Goal: Entertainment & Leisure: Consume media (video, audio)

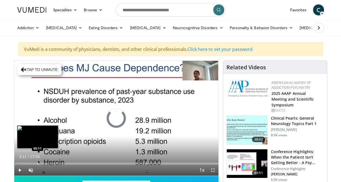
click at [38, 163] on div "Progress Bar" at bounding box center [38, 163] width 1 height 2
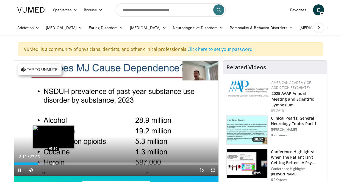
click at [53, 163] on div "Progress Bar" at bounding box center [53, 163] width 1 height 2
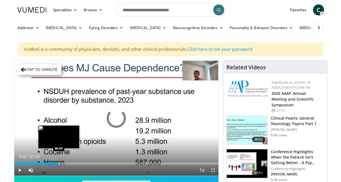
click at [58, 162] on div "Loaded : 23.10% 05:22 06:05" at bounding box center [116, 163] width 204 height 2
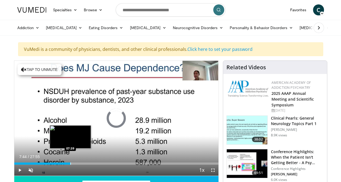
click at [70, 162] on div "Progress Bar" at bounding box center [70, 163] width 1 height 2
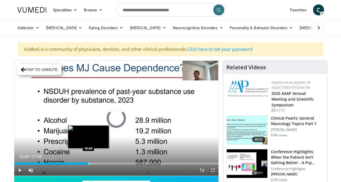
click at [89, 163] on div "Progress Bar" at bounding box center [89, 163] width 1 height 2
click at [85, 161] on div "Loaded : 40.27% 10:12 09:46" at bounding box center [116, 161] width 204 height 5
click at [80, 163] on div "09:48" at bounding box center [50, 163] width 72 height 2
click at [84, 162] on div "Loaded : 37.01% 09:19 09:37" at bounding box center [116, 163] width 204 height 2
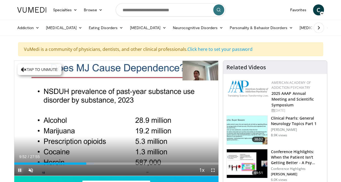
click at [21, 171] on span "Video Player" at bounding box center [19, 170] width 11 height 11
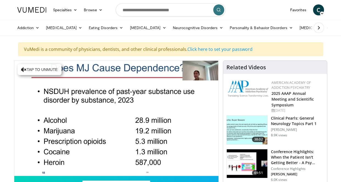
click at [21, 171] on div "10 seconds Tap to unmute" at bounding box center [116, 118] width 204 height 115
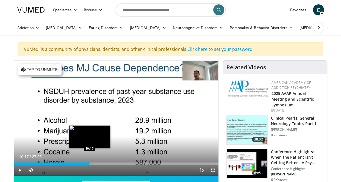
click at [90, 164] on div "Progress Bar" at bounding box center [90, 163] width 1 height 2
click at [91, 164] on div "Loaded : 40.60% 10:35 10:26" at bounding box center [116, 163] width 204 height 2
click at [93, 164] on div "Progress Bar" at bounding box center [93, 163] width 1 height 2
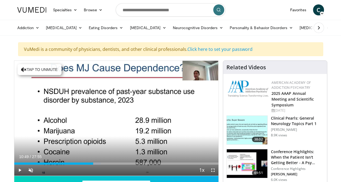
click at [97, 165] on div "Current Time 10:49 / Duration 27:55 Play Skip Backward Skip Forward Unmute Load…" at bounding box center [116, 170] width 204 height 11
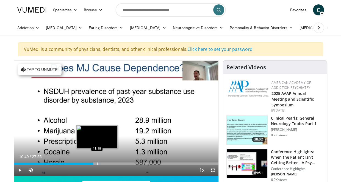
click at [97, 163] on div "Progress Bar" at bounding box center [97, 163] width 1 height 2
click at [99, 163] on div "Progress Bar" at bounding box center [99, 163] width 1 height 2
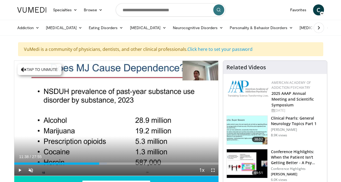
click at [103, 164] on div "Loaded : 45.37% 11:38 12:05" at bounding box center [116, 163] width 204 height 2
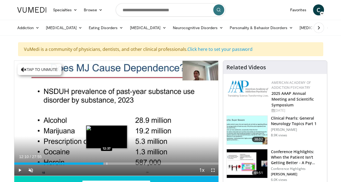
click at [107, 164] on div "Progress Bar" at bounding box center [107, 163] width 1 height 2
click at [103, 164] on div "12:12" at bounding box center [58, 163] width 89 height 2
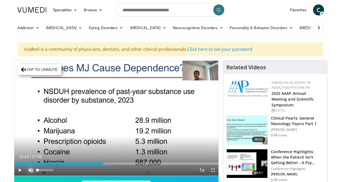
click at [31, 169] on span "Video Player" at bounding box center [30, 170] width 11 height 11
click at [21, 170] on span "Video Player" at bounding box center [19, 170] width 11 height 11
click at [210, 171] on span "Video Player" at bounding box center [213, 170] width 11 height 11
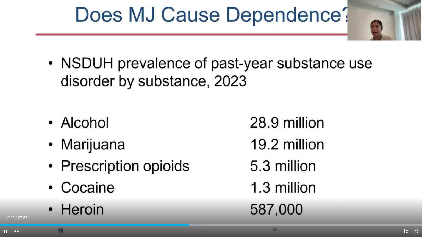
click at [345, 182] on span "Video Player" at bounding box center [416, 231] width 11 height 11
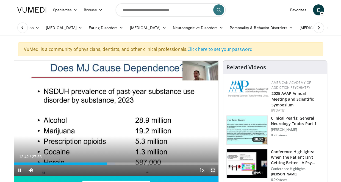
click at [213, 172] on span "Video Player" at bounding box center [213, 170] width 11 height 11
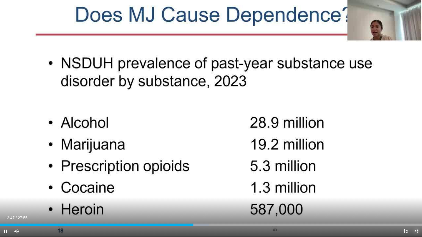
click at [345, 182] on span "Video Player" at bounding box center [416, 231] width 11 height 11
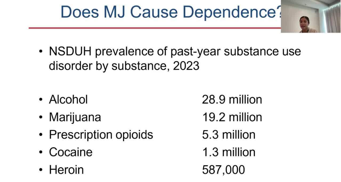
scroll to position [27, 0]
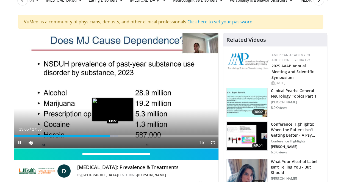
click at [113, 136] on div "Progress Bar" at bounding box center [113, 136] width 1 height 2
click at [114, 137] on video-js "**********" at bounding box center [116, 90] width 204 height 115
click at [116, 136] on div "Progress Bar" at bounding box center [116, 136] width 1 height 2
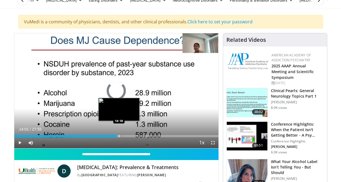
click at [119, 137] on div "Progress Bar" at bounding box center [119, 136] width 1 height 2
click at [123, 136] on div "Progress Bar" at bounding box center [123, 136] width 1 height 2
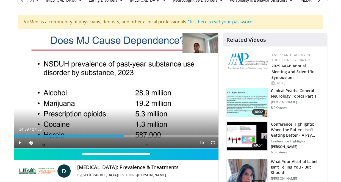
click at [124, 137] on div "Progress Bar" at bounding box center [125, 136] width 12 height 2
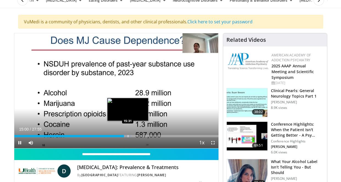
click at [128, 136] on div "Progress Bar" at bounding box center [128, 136] width 1 height 2
click at [131, 136] on div "Progress Bar" at bounding box center [129, 136] width 11 height 2
click at [134, 136] on div "Loaded : 60.90% 15:58 16:22" at bounding box center [116, 136] width 204 height 2
click at [132, 136] on div "16:35" at bounding box center [74, 136] width 121 height 2
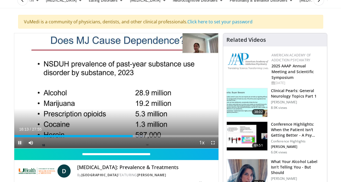
click at [16, 142] on span "Video Player" at bounding box center [19, 142] width 11 height 11
click at [17, 141] on span "Video Player" at bounding box center [19, 142] width 11 height 11
click at [212, 142] on span "Video Player" at bounding box center [213, 142] width 11 height 11
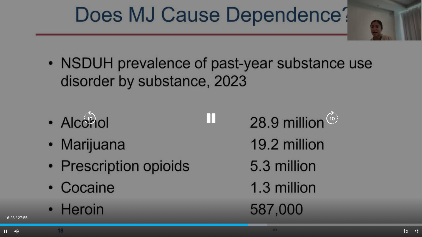
click at [345, 182] on div "10 seconds Tap to unmute" at bounding box center [211, 118] width 422 height 237
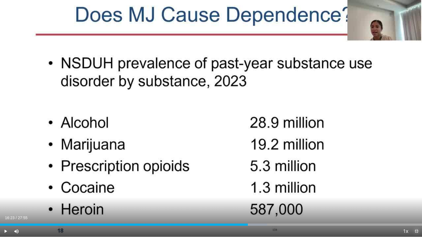
click at [345, 182] on span "Video Player" at bounding box center [416, 231] width 11 height 11
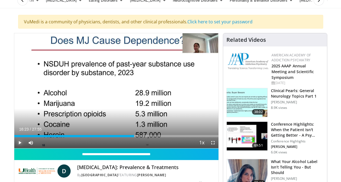
click at [17, 145] on span "Video Player" at bounding box center [19, 142] width 11 height 11
click at [30, 142] on span "Video Player" at bounding box center [30, 142] width 11 height 11
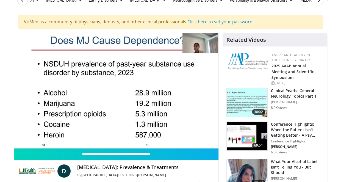
click at [30, 142] on video-js "**********" at bounding box center [116, 90] width 204 height 115
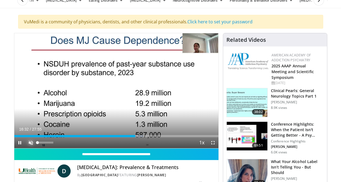
click at [31, 142] on span "Video Player" at bounding box center [30, 142] width 11 height 11
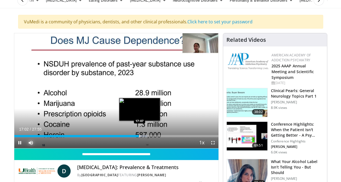
click at [140, 135] on div "Progress Bar" at bounding box center [140, 136] width 1 height 2
click at [143, 136] on div "Progress Bar" at bounding box center [143, 136] width 1 height 2
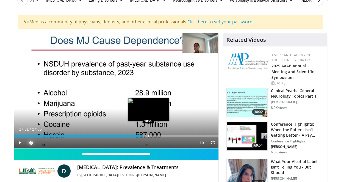
click at [148, 136] on div "Progress Bar" at bounding box center [148, 136] width 1 height 2
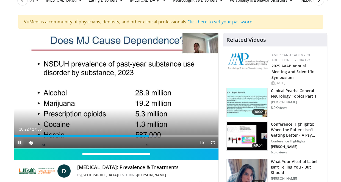
click at [20, 142] on span "Video Player" at bounding box center [19, 142] width 11 height 11
click at [16, 142] on span "Video Player" at bounding box center [19, 142] width 11 height 11
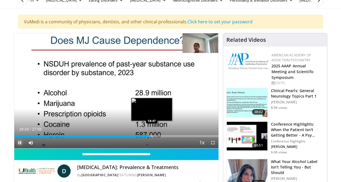
click at [152, 136] on div "Progress Bar" at bounding box center [152, 136] width 1 height 2
click at [155, 136] on div "Progress Bar" at bounding box center [155, 136] width 1 height 2
click at [158, 136] on div "Progress Bar" at bounding box center [158, 136] width 1 height 2
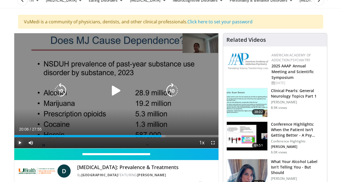
click at [161, 136] on div "Loaded : 74.03% 20:06 20:10" at bounding box center [116, 136] width 204 height 2
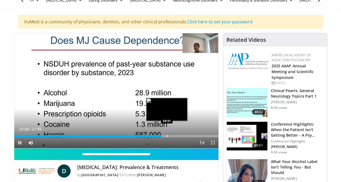
click at [167, 136] on video-js "**********" at bounding box center [116, 90] width 204 height 115
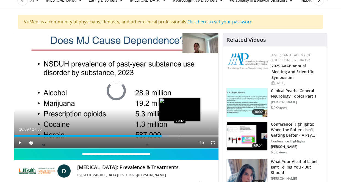
click at [180, 136] on div "Progress Bar" at bounding box center [180, 136] width 1 height 2
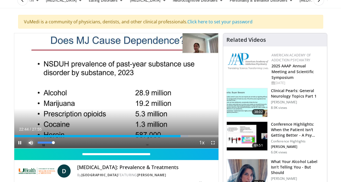
click at [31, 144] on span "Video Player" at bounding box center [30, 142] width 11 height 11
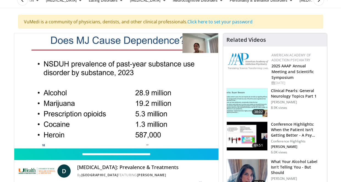
click at [31, 144] on video-js "**********" at bounding box center [116, 90] width 204 height 115
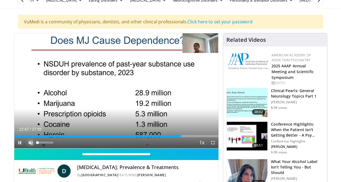
click at [30, 144] on span "Video Player" at bounding box center [30, 142] width 11 height 11
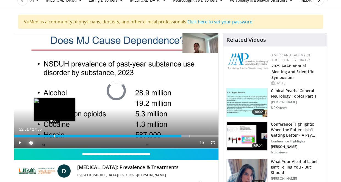
click at [54, 135] on div "Progress Bar" at bounding box center [54, 136] width 1 height 2
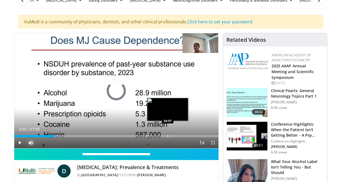
click at [168, 137] on div "Progress Bar" at bounding box center [168, 136] width 1 height 2
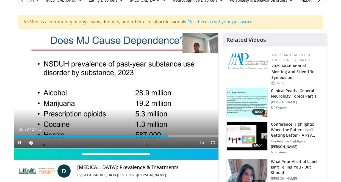
click at [183, 137] on video-js "**********" at bounding box center [116, 90] width 204 height 115
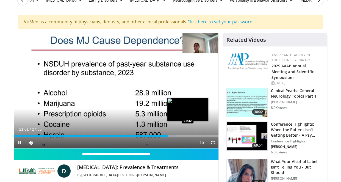
click at [187, 135] on div "Loaded : 79.36% 21:01 23:42" at bounding box center [116, 136] width 204 height 2
click at [191, 136] on div "Progress Bar" at bounding box center [191, 136] width 1 height 2
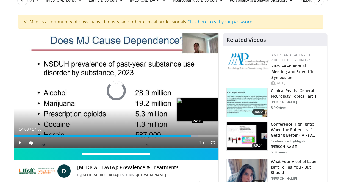
click at [195, 137] on div "Progress Bar" at bounding box center [195, 136] width 1 height 2
click at [203, 136] on div "Progress Bar" at bounding box center [203, 136] width 1 height 2
click at [208, 136] on div "Progress Bar" at bounding box center [208, 136] width 1 height 2
